Goal: Information Seeking & Learning: Learn about a topic

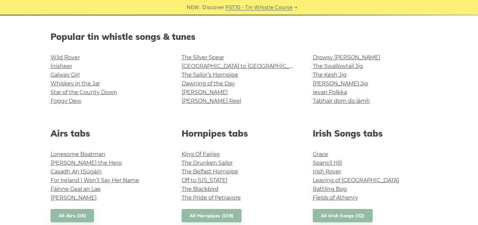
scroll to position [139, 0]
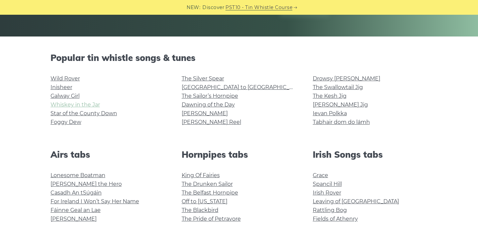
click at [90, 106] on link "Whiskey in the Jar" at bounding box center [74, 104] width 49 height 6
click at [75, 113] on link "Star of the County Down" at bounding box center [83, 113] width 67 height 6
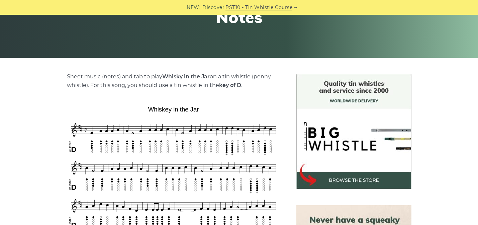
scroll to position [112, 0]
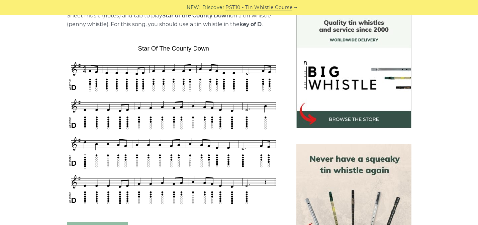
scroll to position [179, 0]
